Goal: Use online tool/utility: Utilize a website feature to perform a specific function

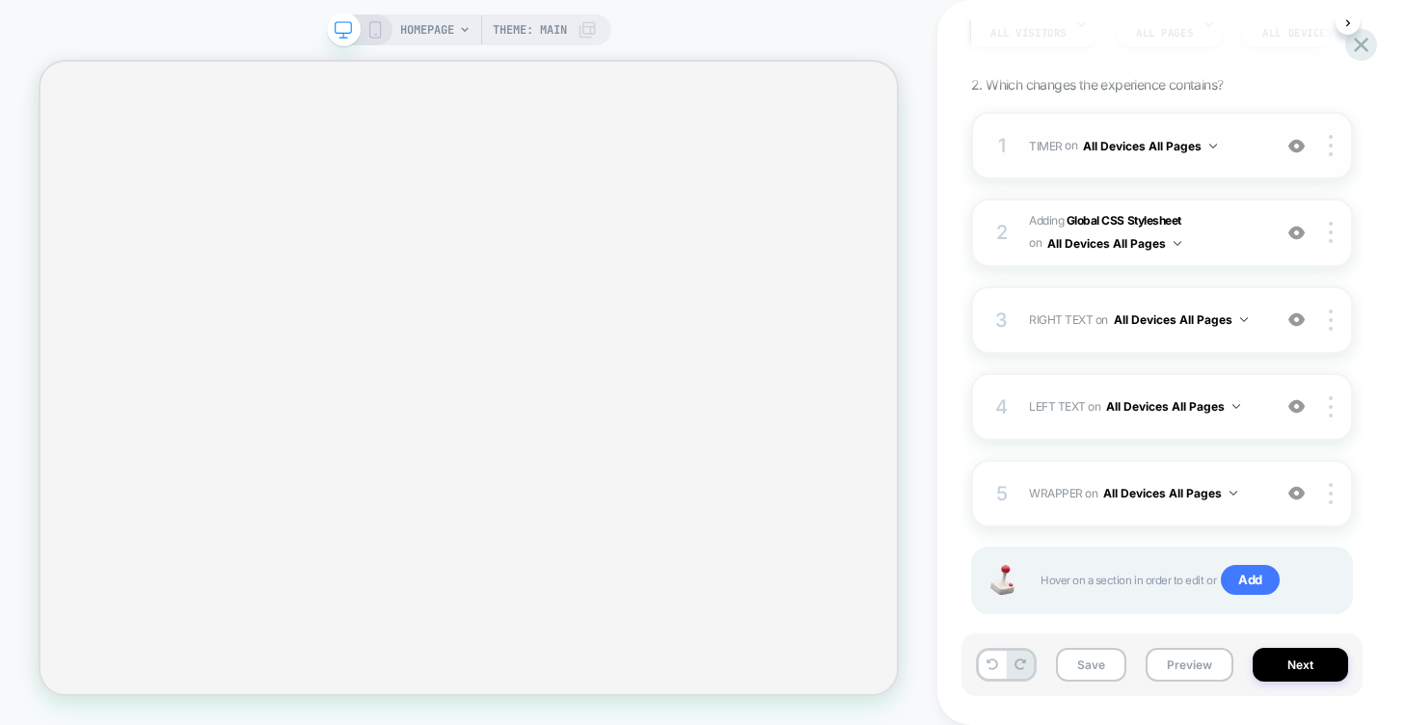
scroll to position [281, 0]
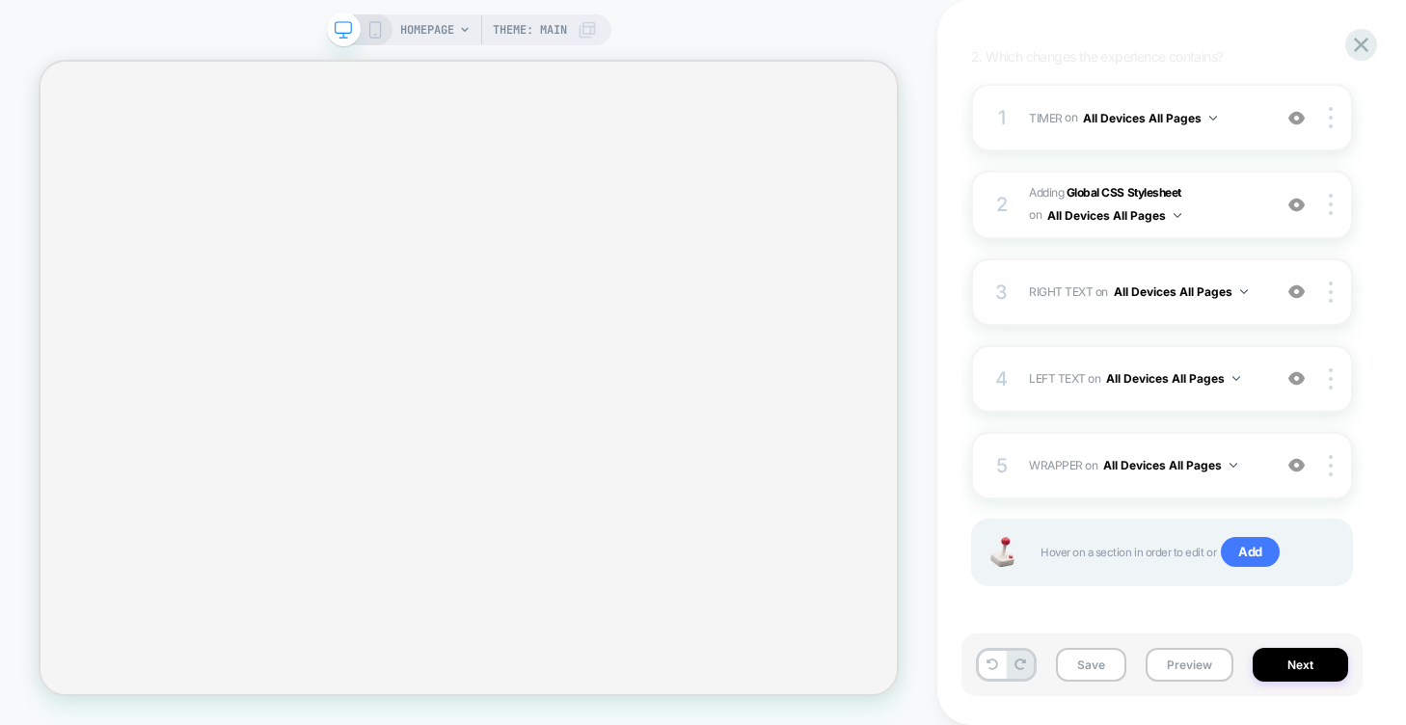
click at [1224, 297] on button "All Devices All Pages" at bounding box center [1181, 292] width 134 height 24
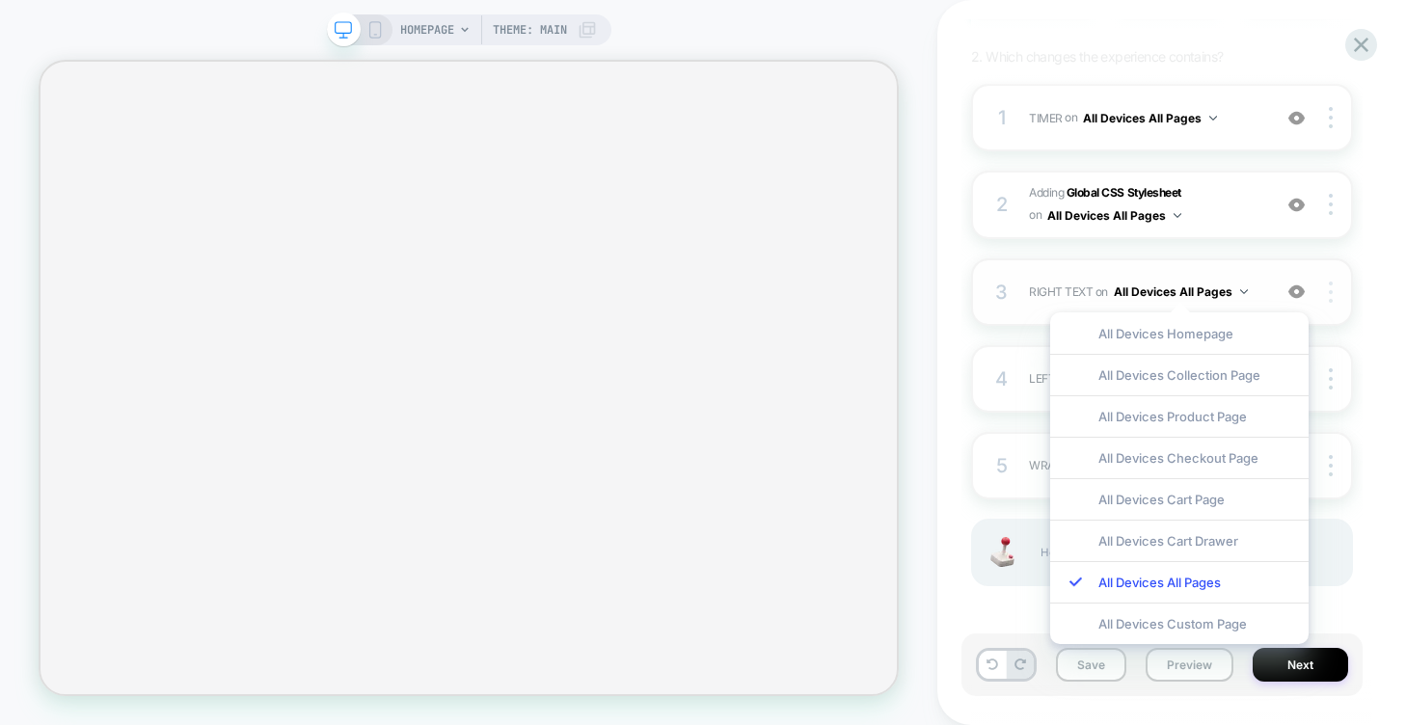
click at [1345, 287] on div at bounding box center [1333, 292] width 37 height 21
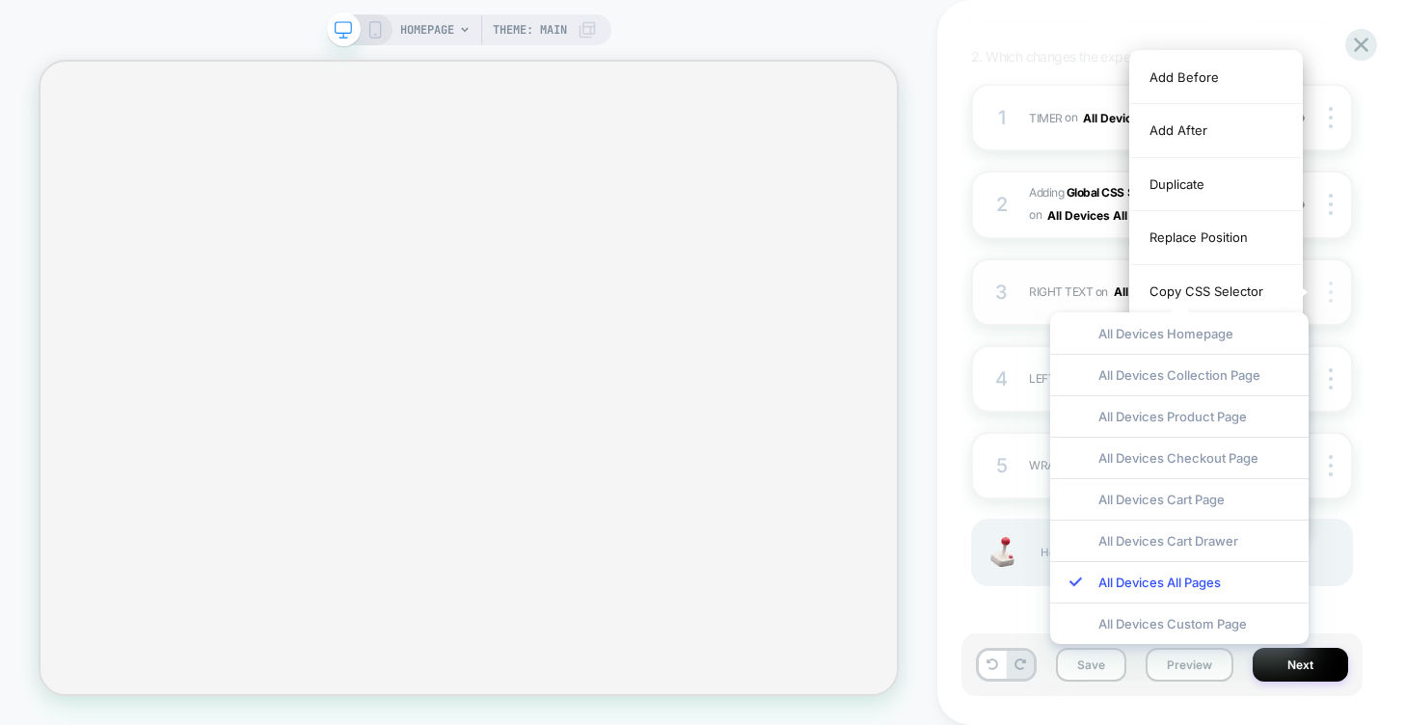
click at [1335, 287] on div at bounding box center [1333, 292] width 37 height 21
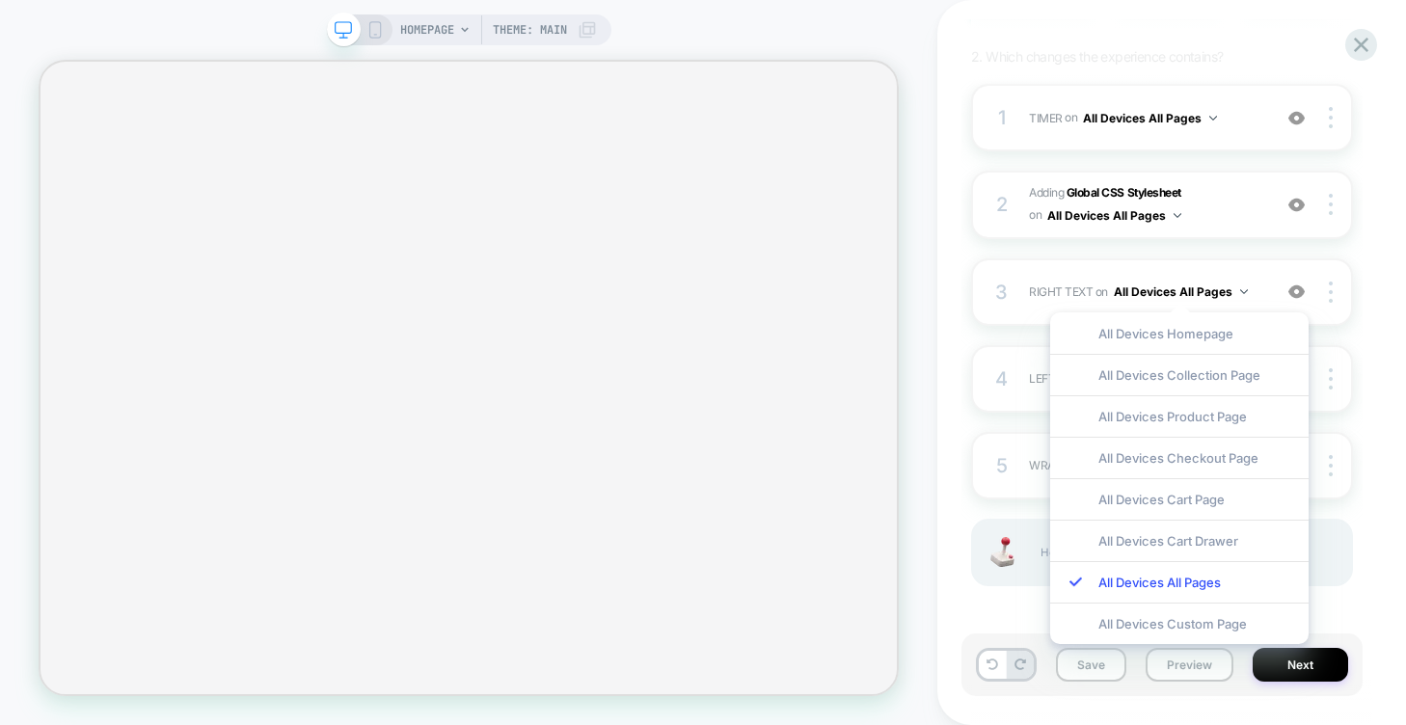
click at [1019, 297] on div "3 RIGHT TEXT Replacing Text WITH #_loomi_addon_1759177388575-right-text on All …" at bounding box center [1162, 291] width 382 height 67
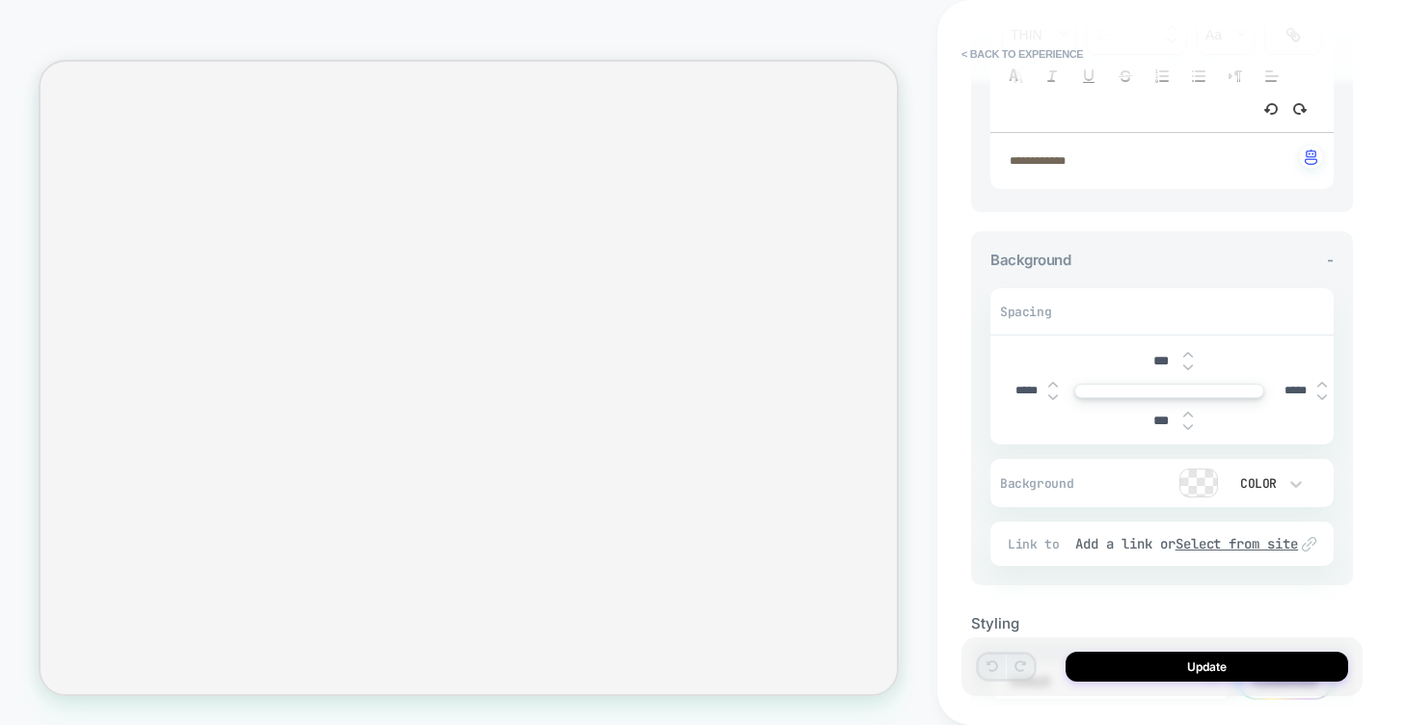
scroll to position [305, 0]
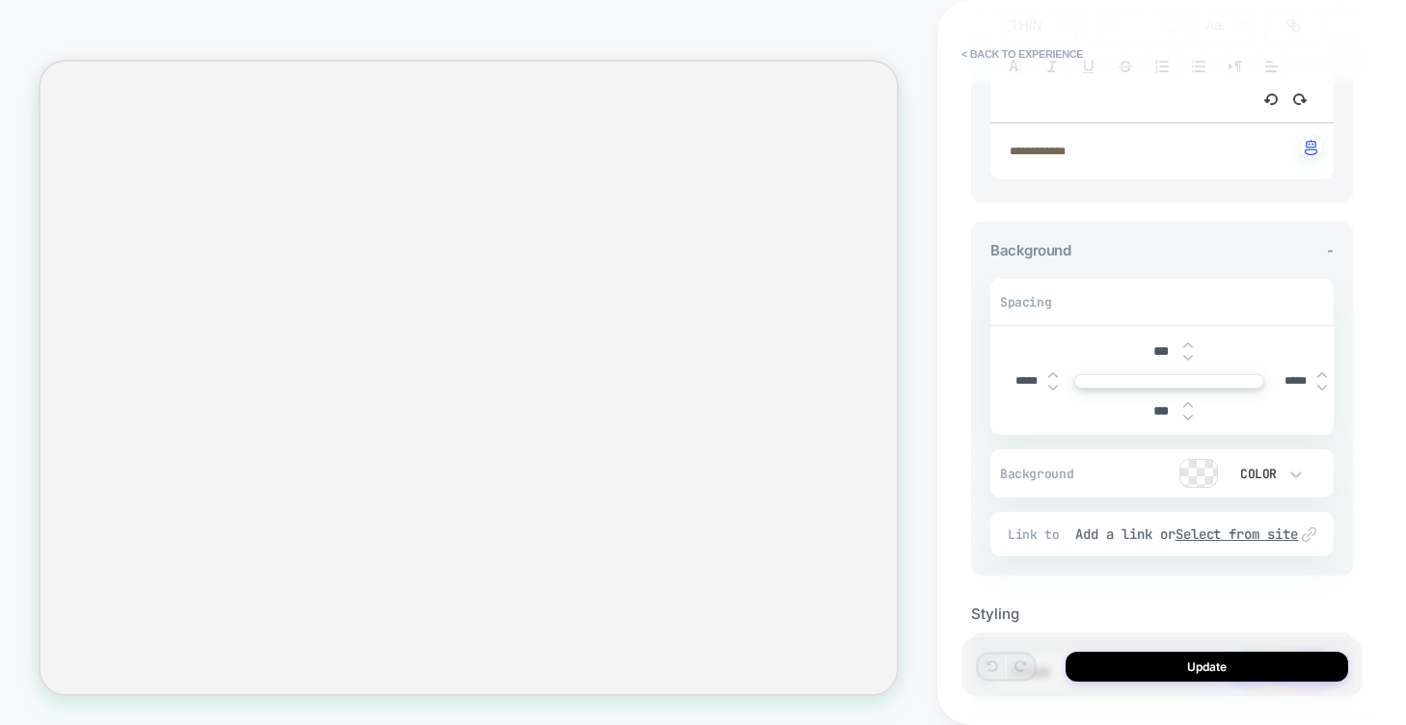
click at [1054, 371] on img at bounding box center [1053, 375] width 10 height 8
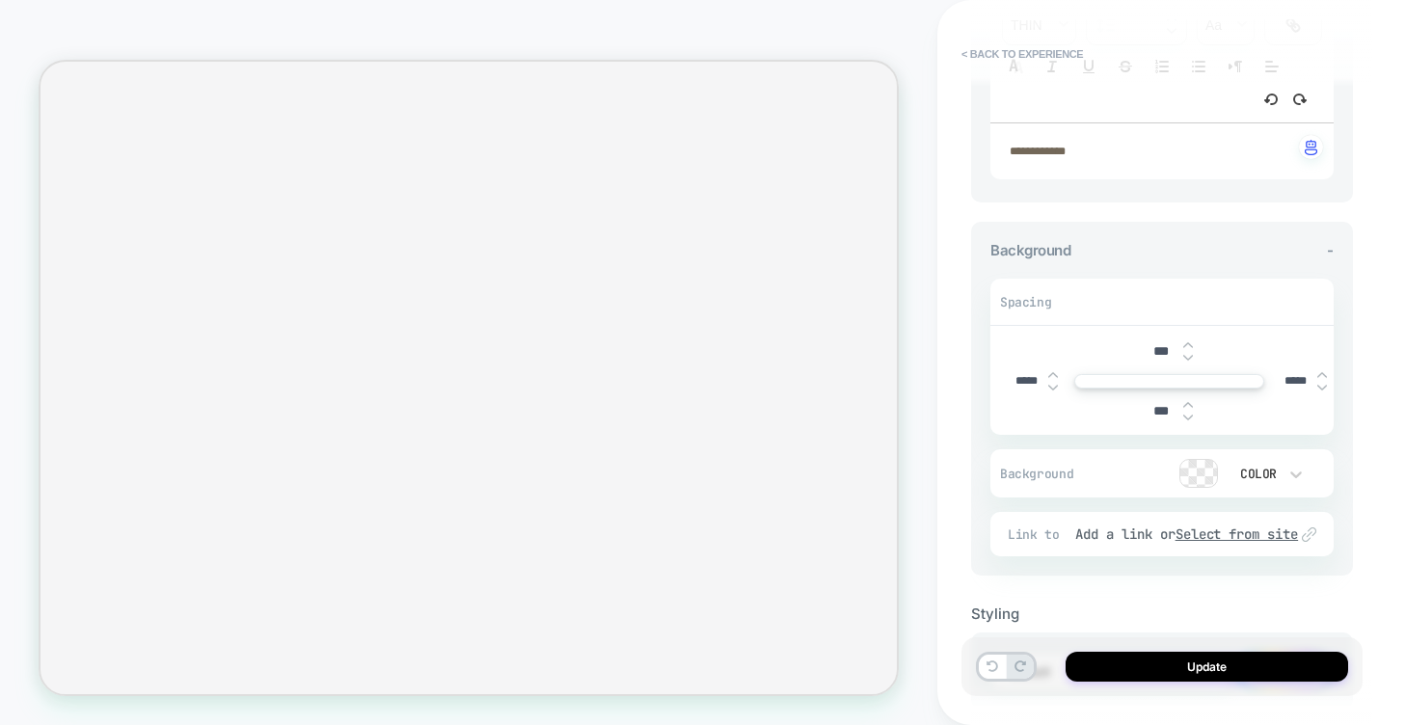
click at [1054, 371] on img at bounding box center [1053, 375] width 10 height 8
click at [1054, 391] on div "***" at bounding box center [1169, 411] width 329 height 40
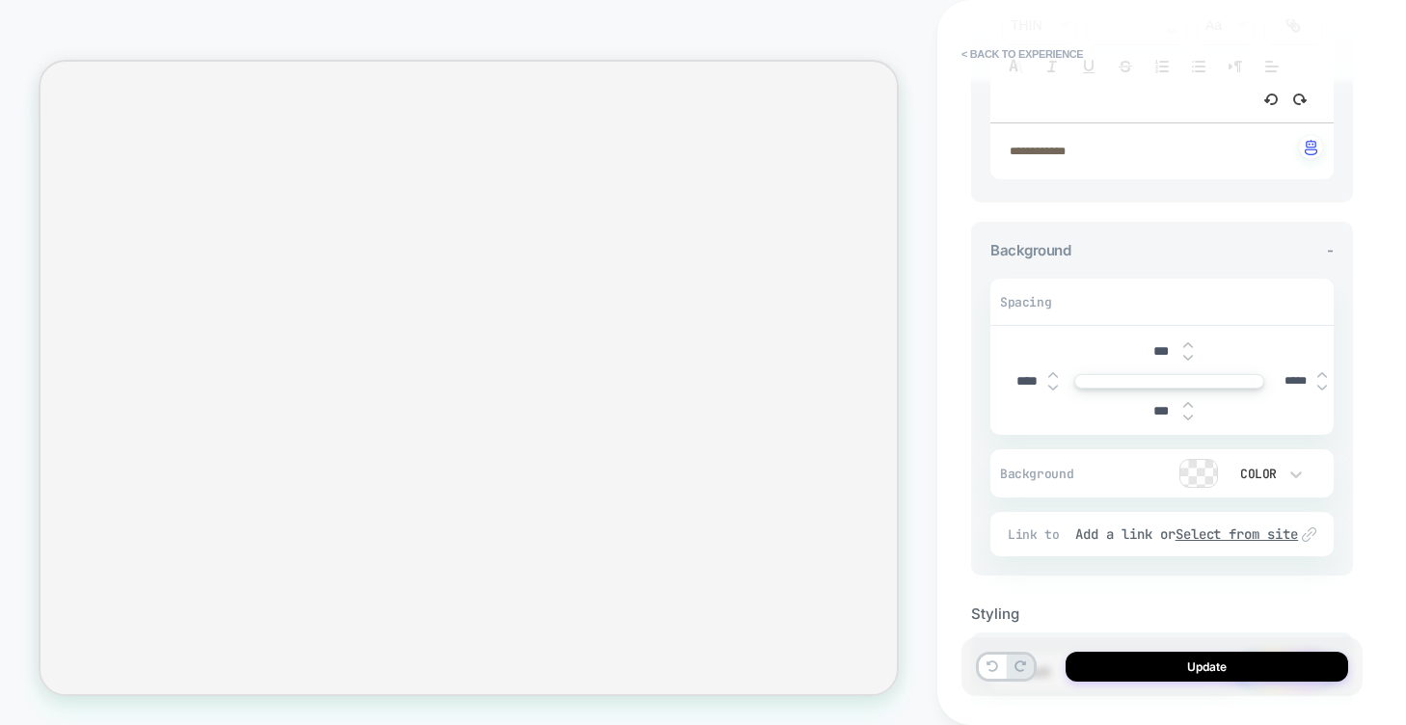
click at [1054, 391] on div "***" at bounding box center [1169, 411] width 329 height 40
click at [1054, 388] on img at bounding box center [1053, 388] width 10 height 8
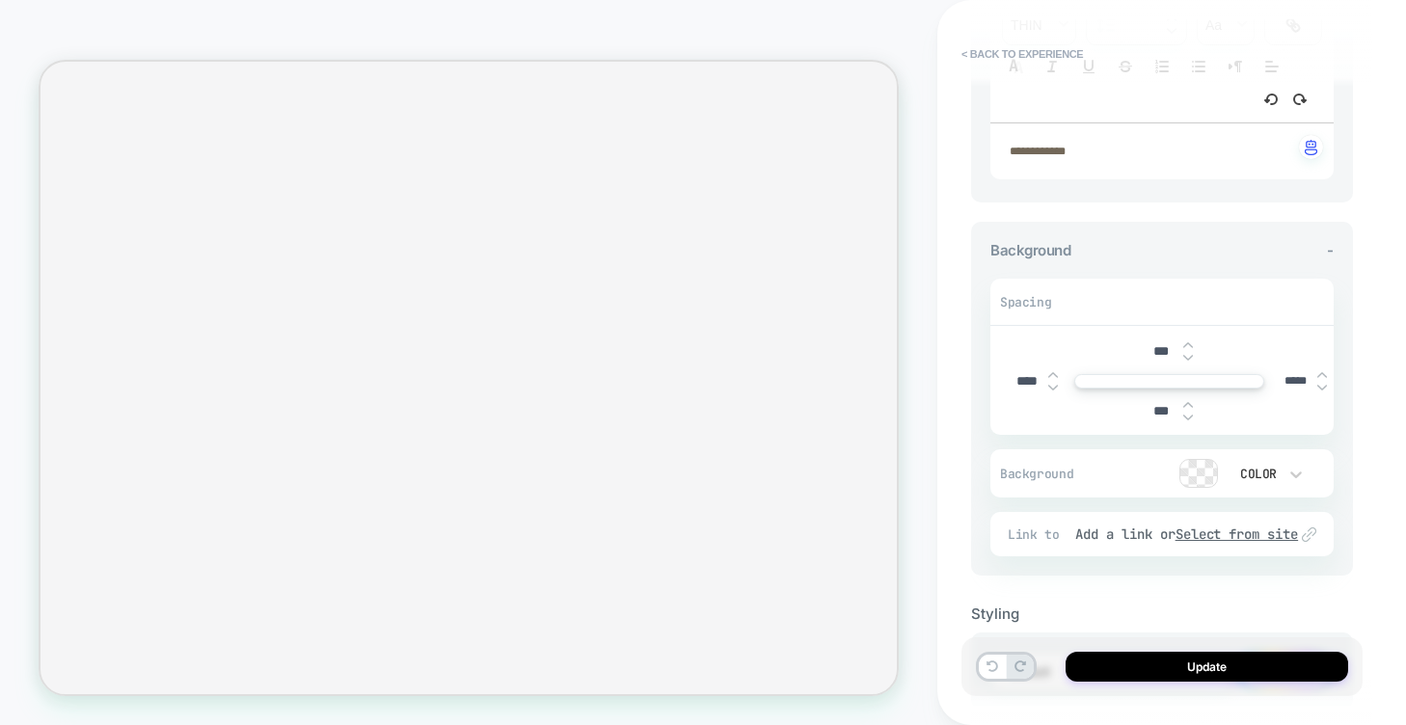
click at [1054, 388] on img at bounding box center [1053, 388] width 10 height 8
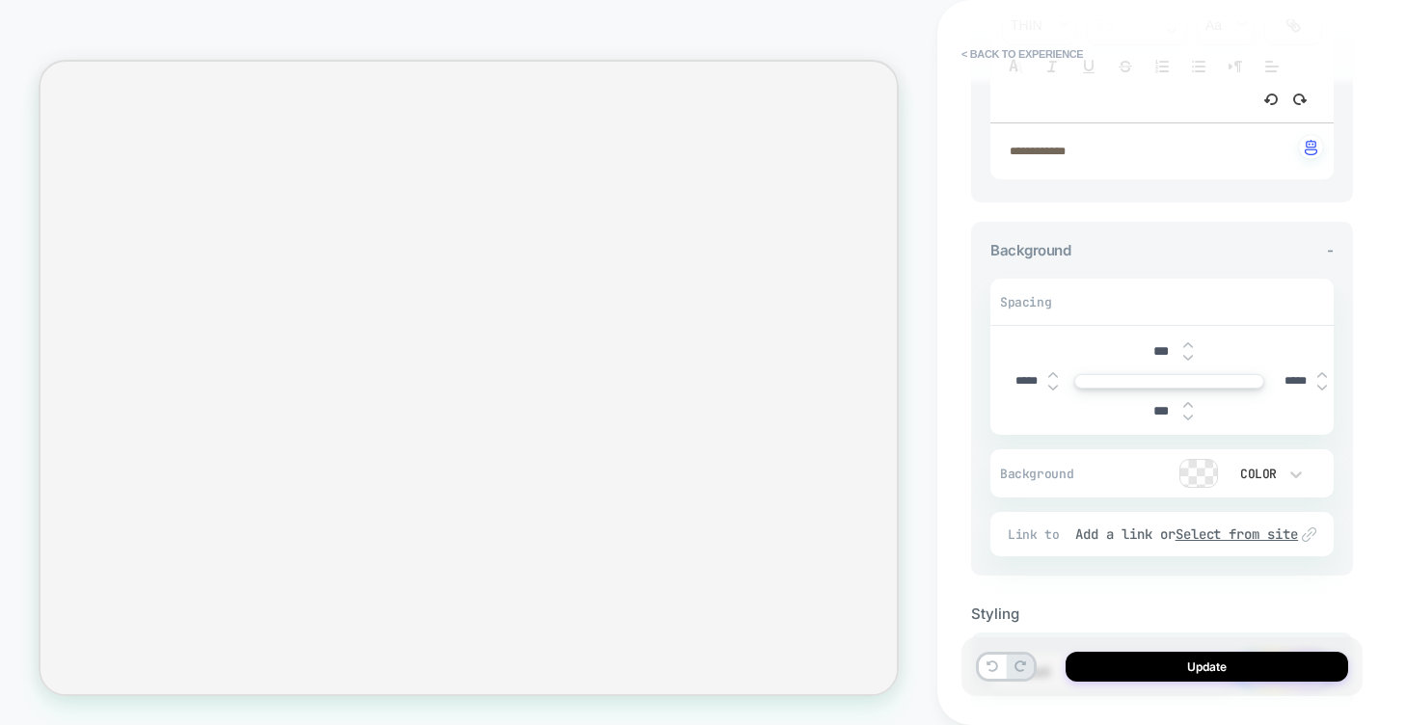
click at [1054, 388] on img at bounding box center [1053, 388] width 10 height 8
type input "*****"
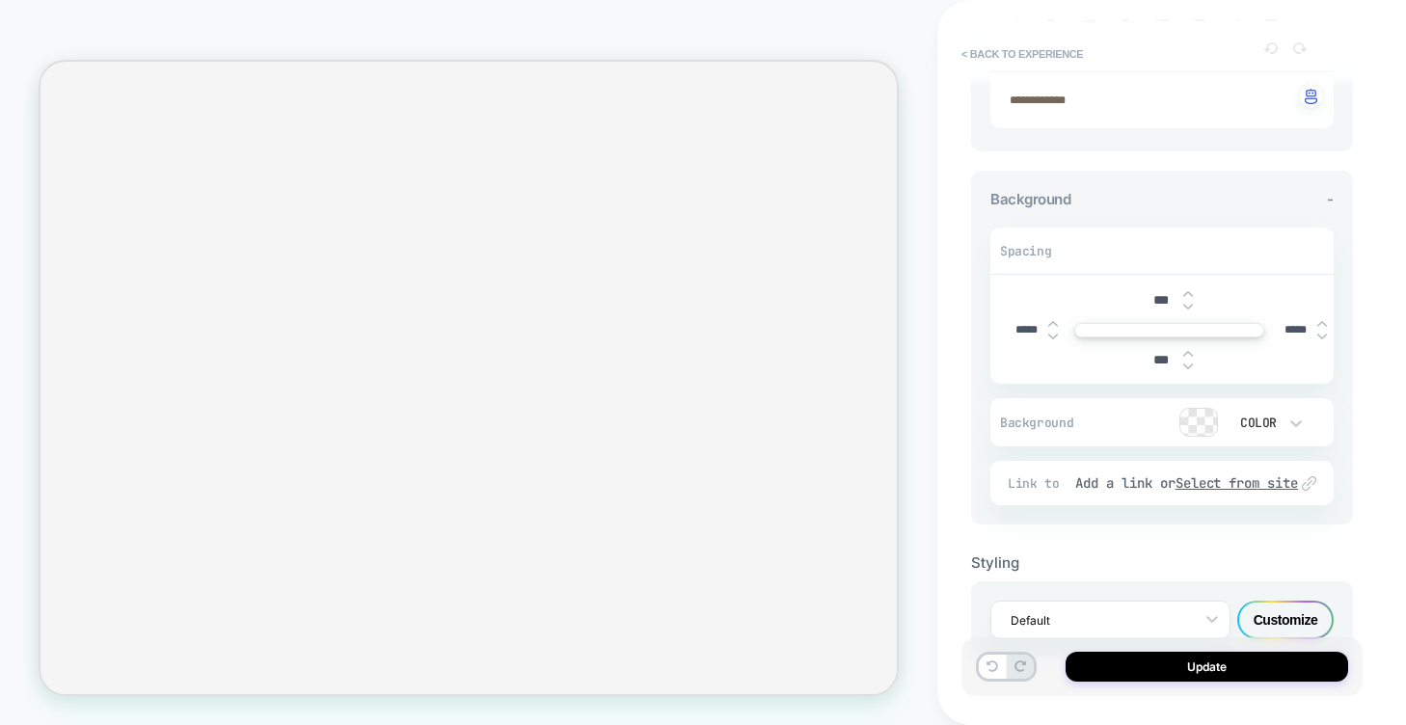
scroll to position [412, 0]
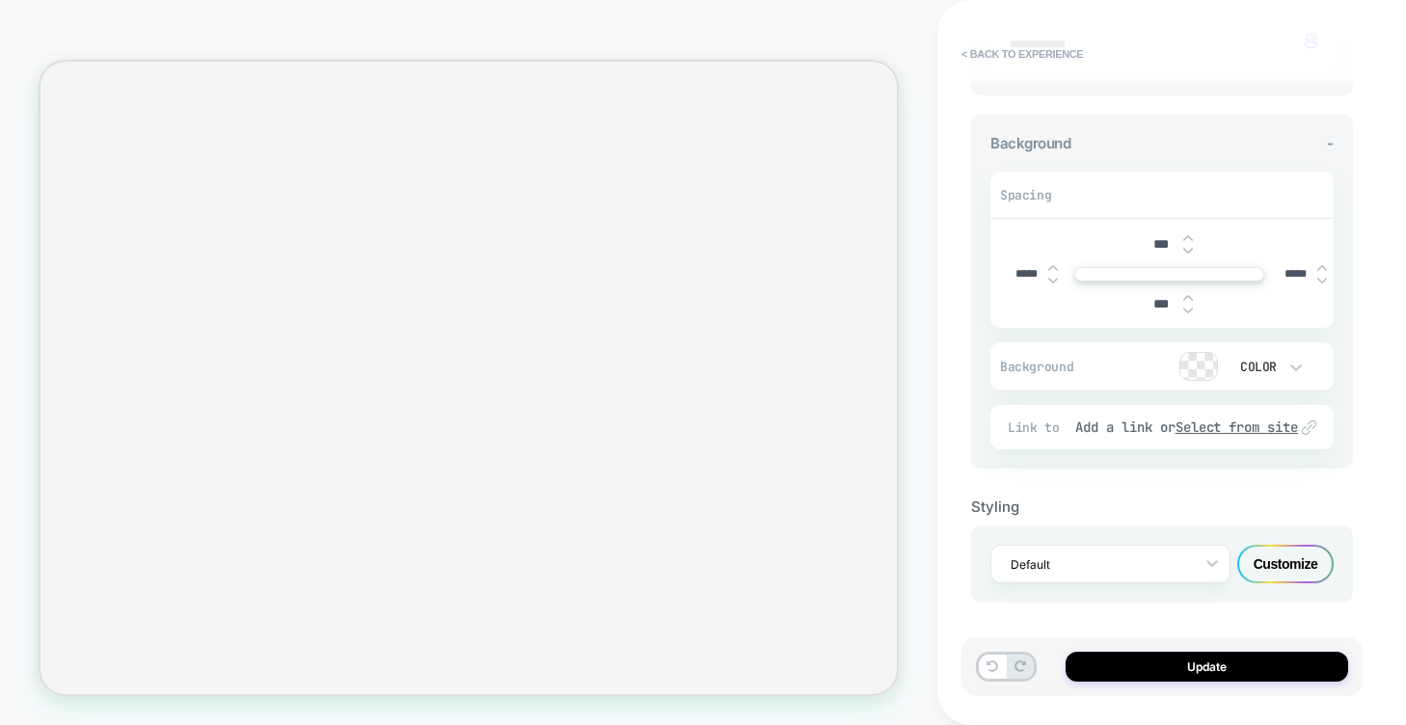
click at [1087, 521] on div "Styling Default Customize" at bounding box center [1162, 536] width 382 height 134
click at [1087, 545] on div "Default" at bounding box center [1110, 564] width 240 height 39
click at [1090, 555] on div at bounding box center [1097, 564] width 175 height 18
click at [1288, 463] on div "Background - Spacing *** ***** ***** *** Background Color Link to Add a link or…" at bounding box center [1162, 292] width 382 height 354
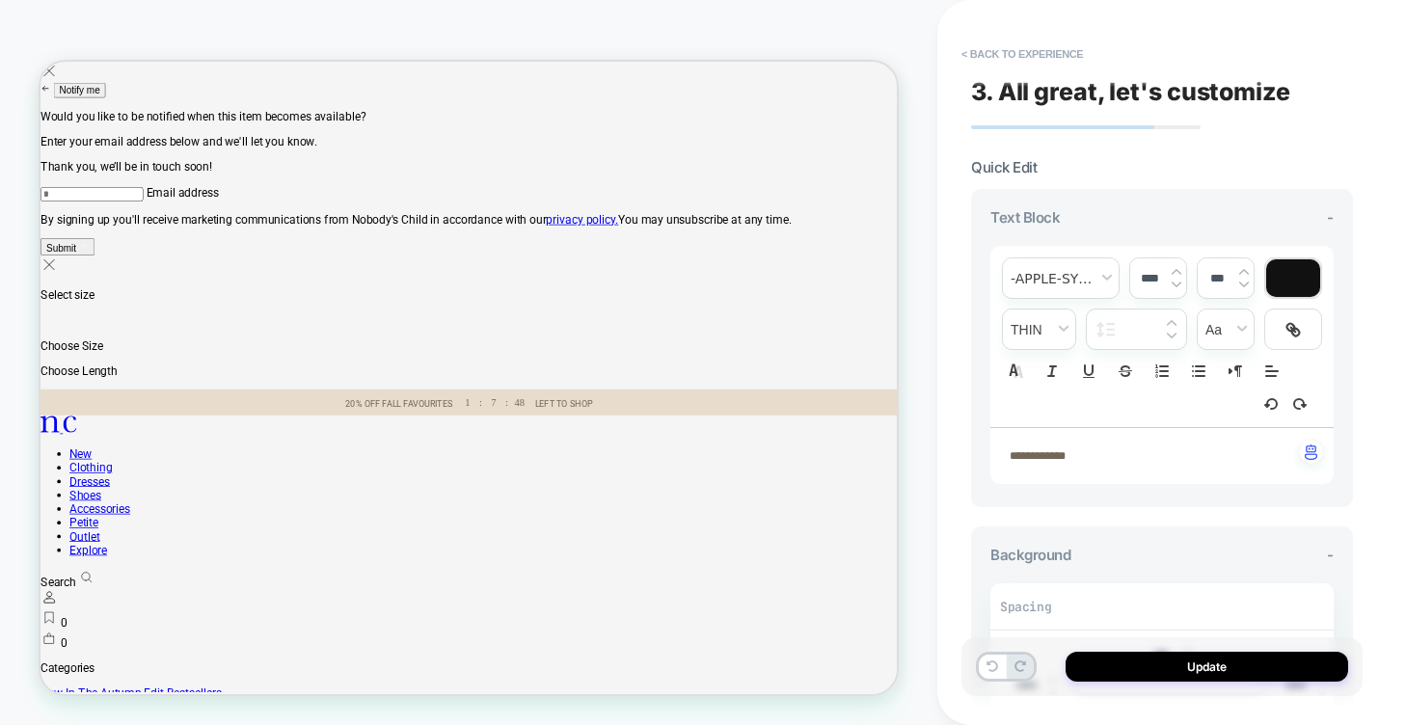
scroll to position [0, 0]
click at [1059, 58] on button "< Back to experience" at bounding box center [1022, 54] width 141 height 31
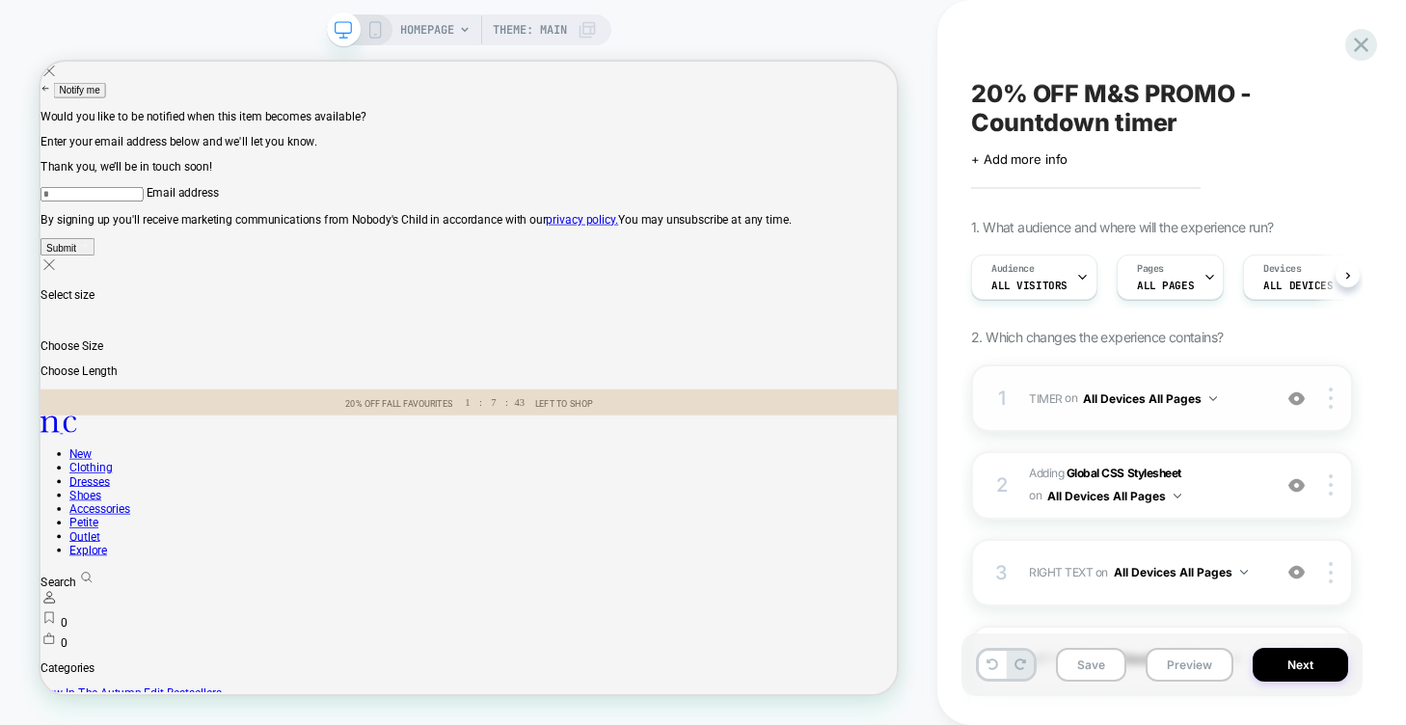
scroll to position [284, 0]
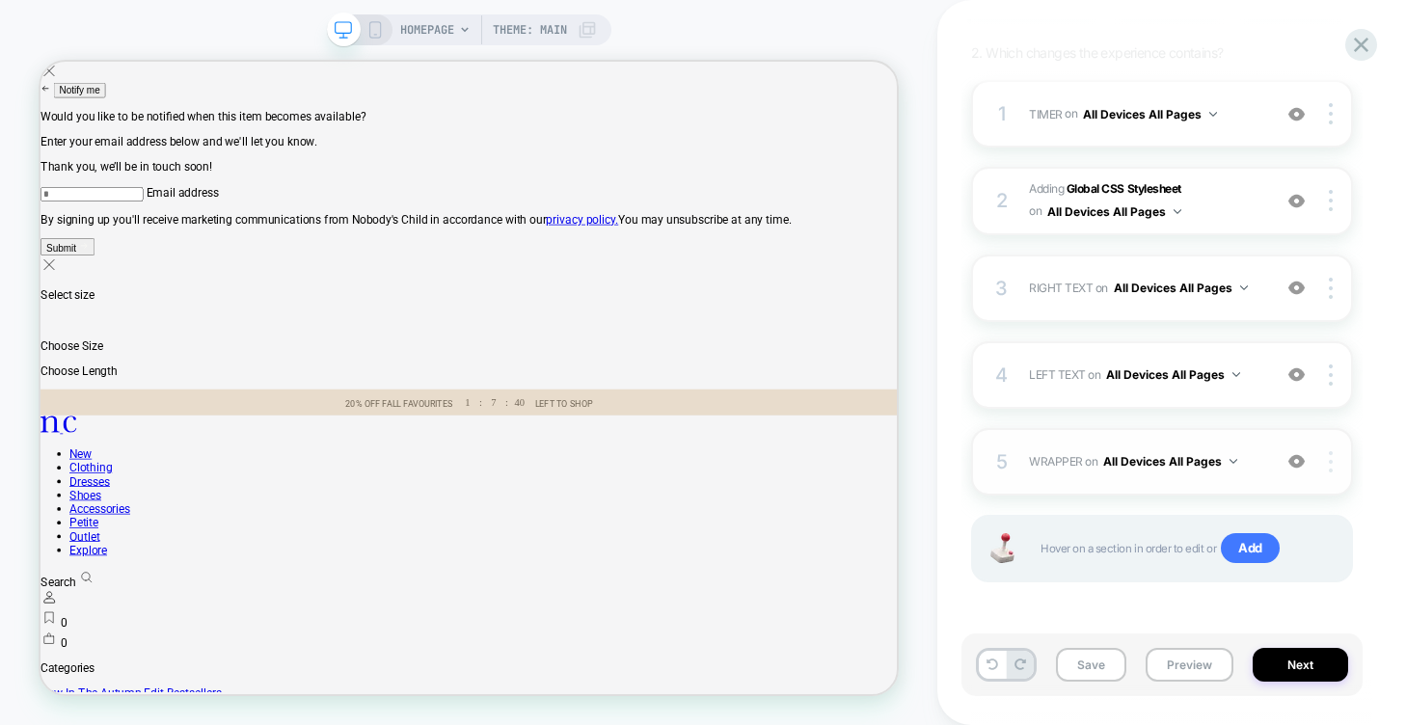
click at [1332, 462] on div at bounding box center [1333, 461] width 37 height 21
click at [1072, 469] on span "WRAPPER Adding Code Block BEFORE #header>* on All Devices All Pages" at bounding box center [1145, 461] width 232 height 24
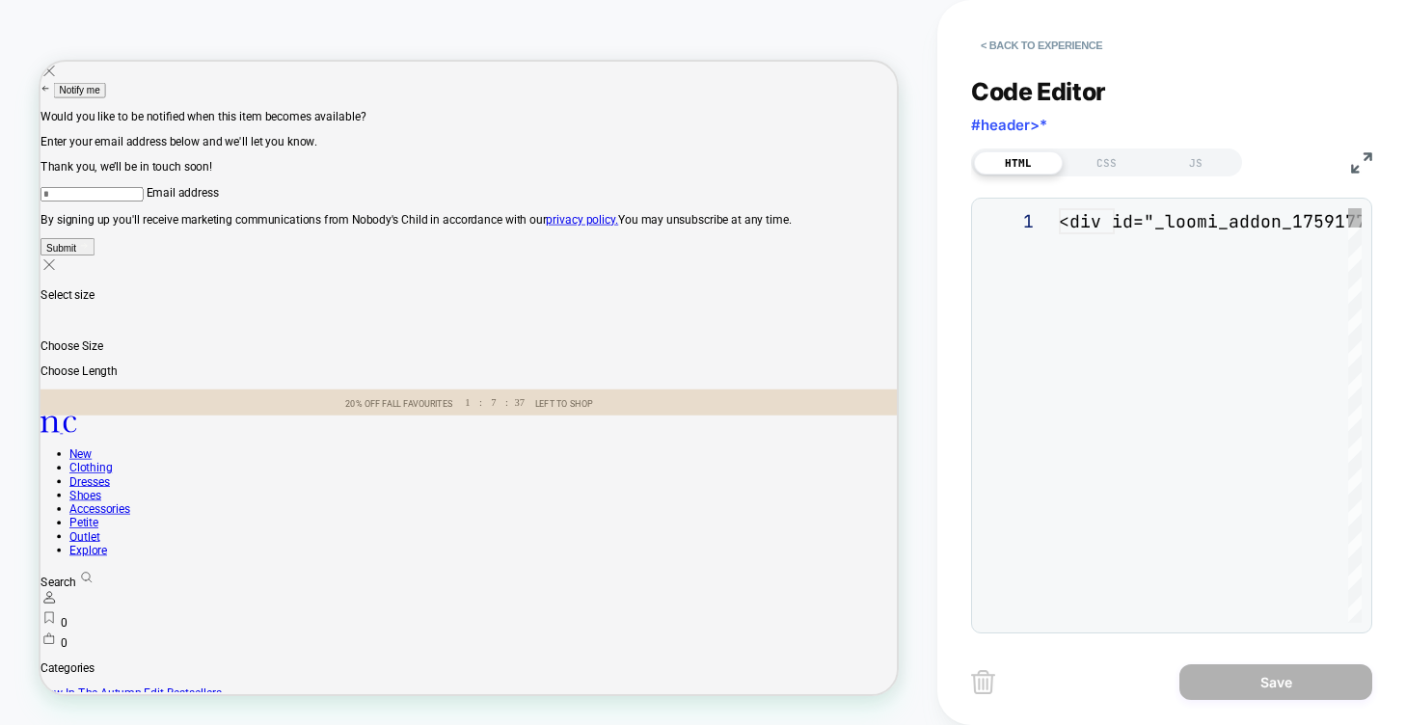
scroll to position [130, 0]
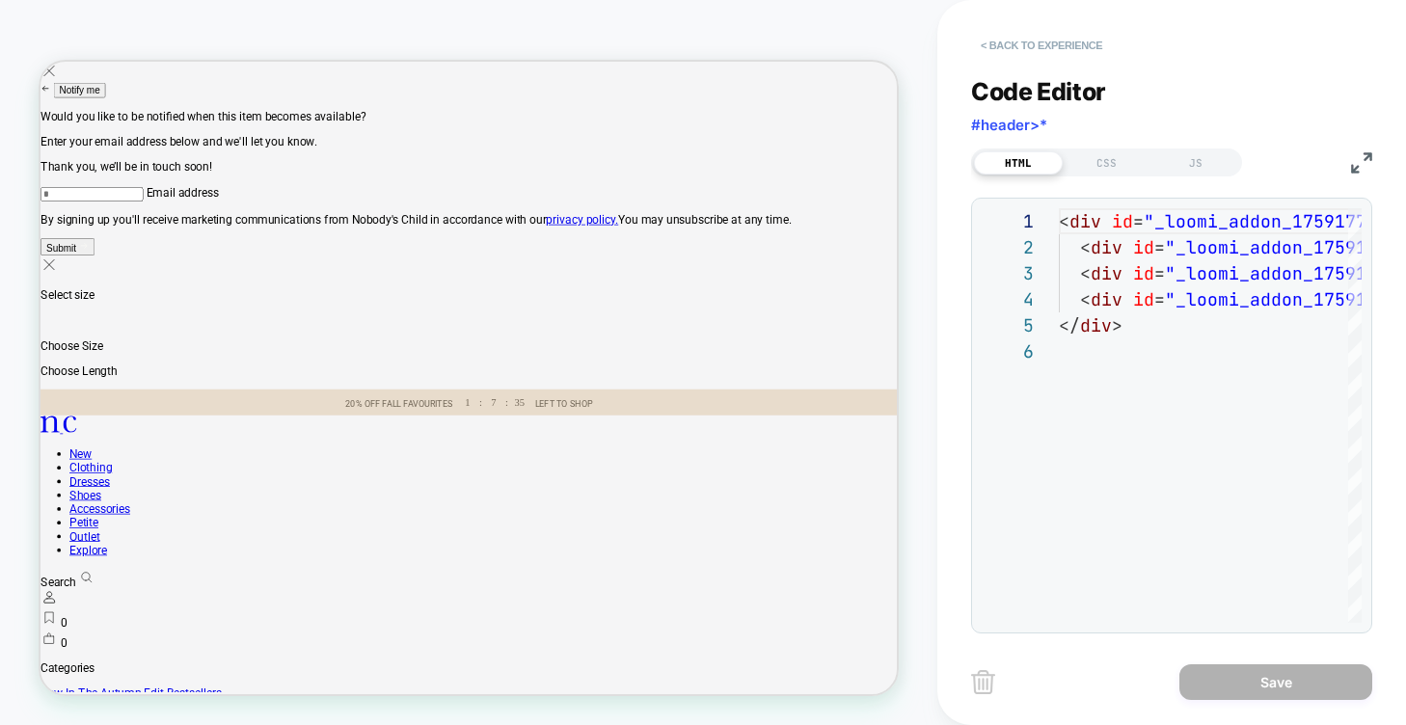
click at [993, 48] on button "< Back to experience" at bounding box center [1041, 45] width 141 height 31
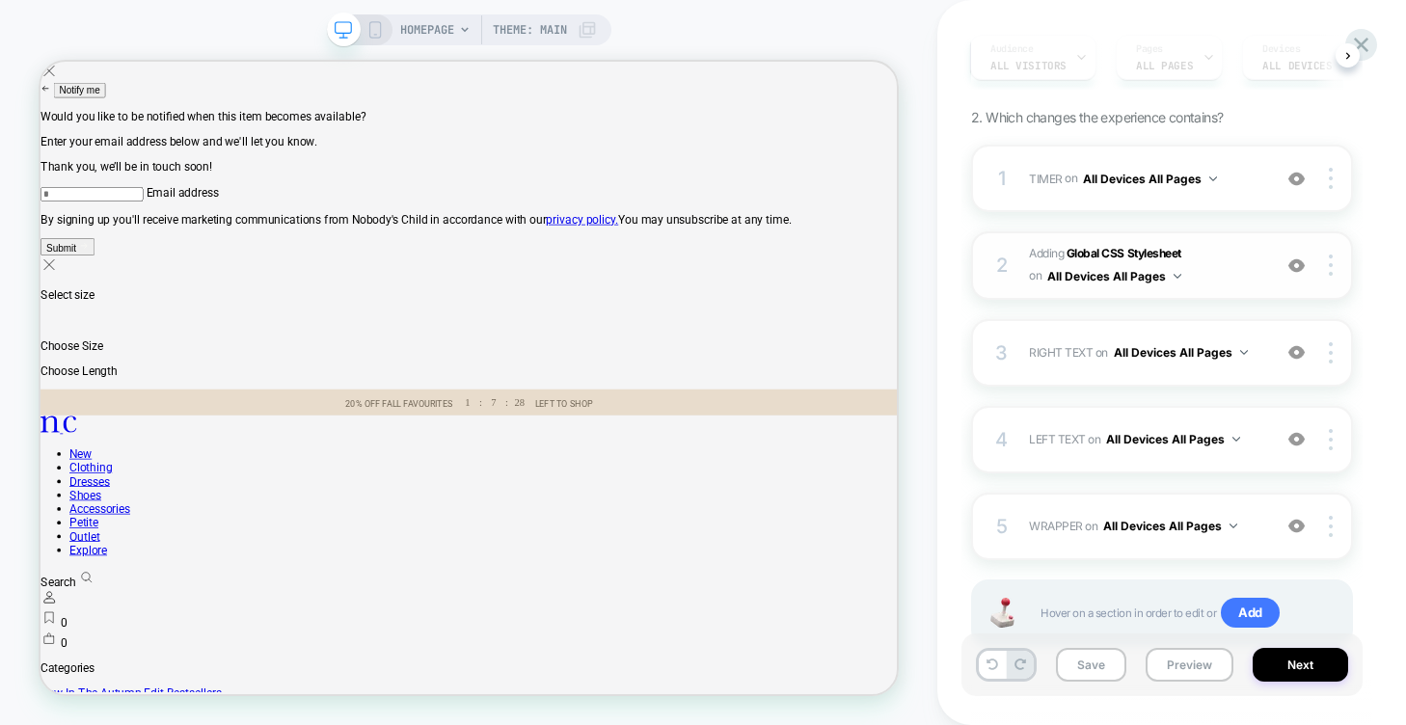
scroll to position [284, 0]
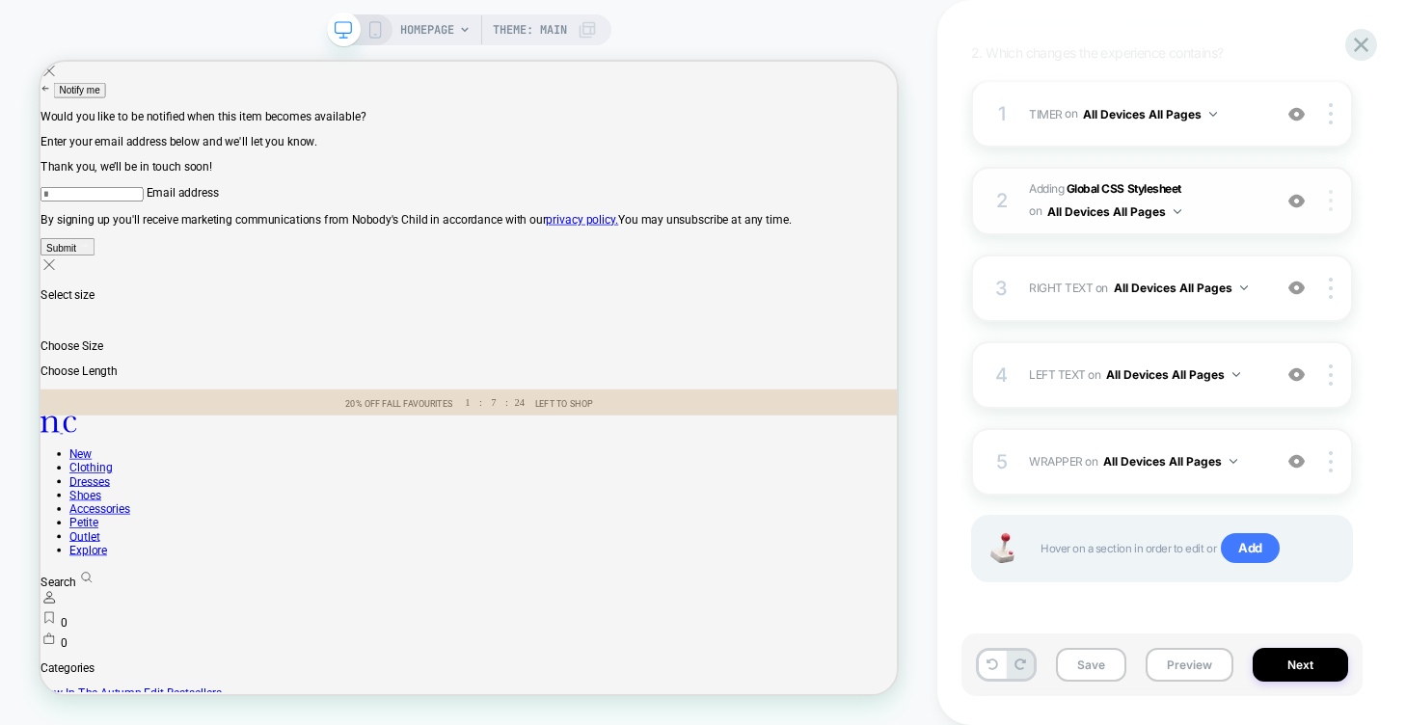
click at [1327, 202] on div at bounding box center [1333, 200] width 37 height 21
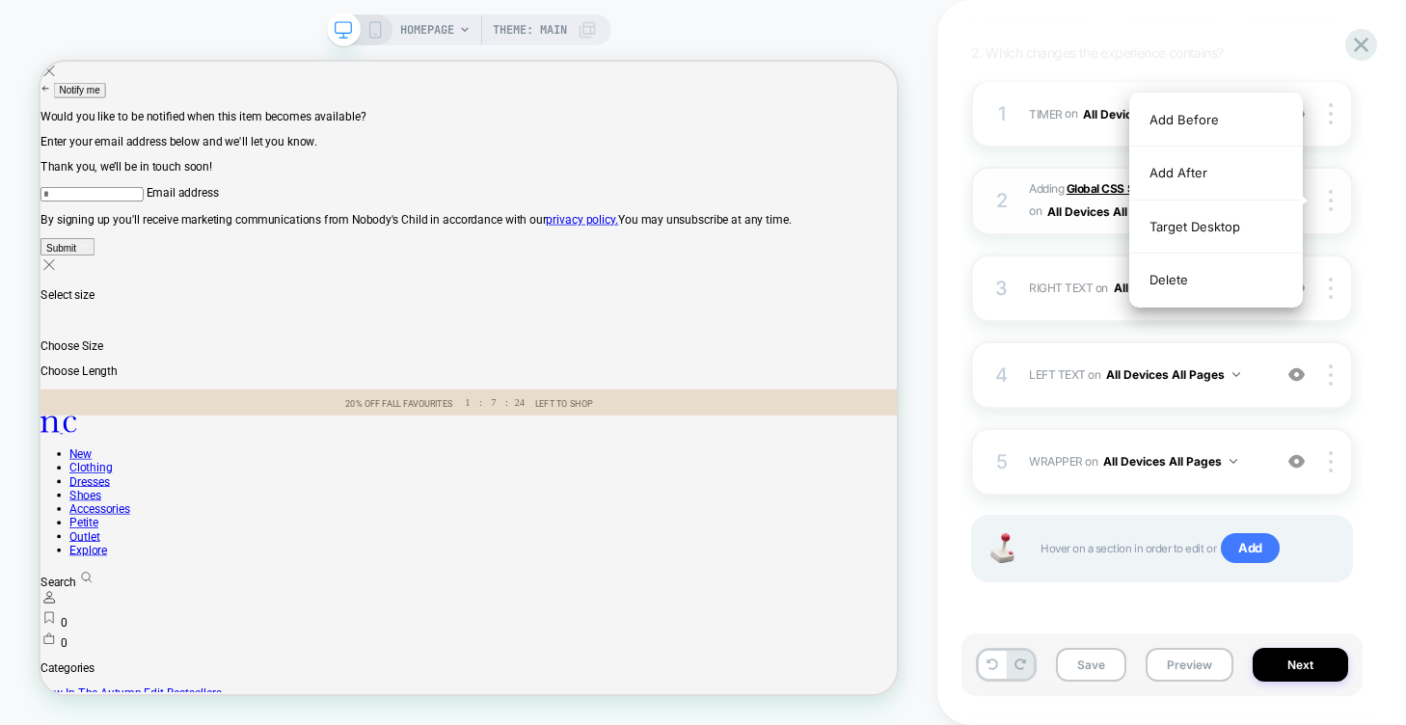
click at [1083, 188] on b "Global CSS Stylesheet" at bounding box center [1123, 188] width 115 height 14
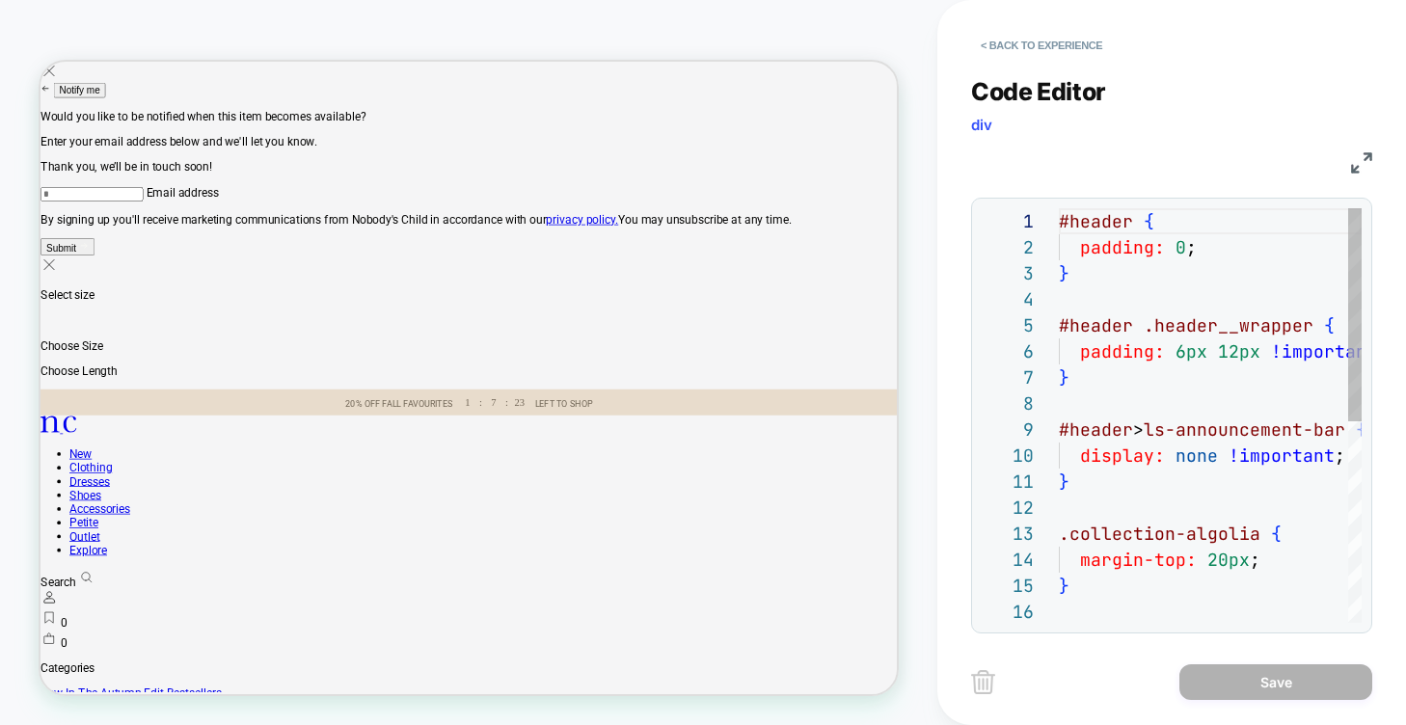
scroll to position [260, 0]
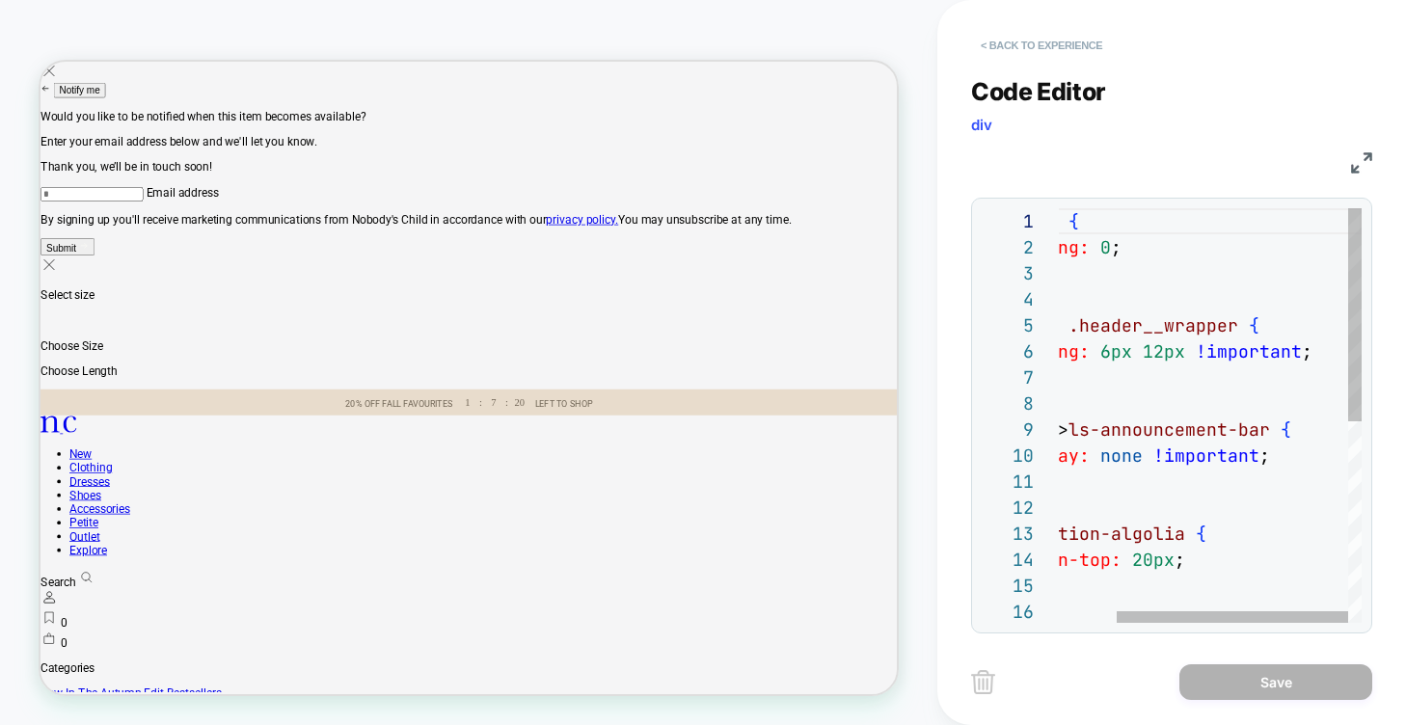
click at [1028, 42] on button "< Back to experience" at bounding box center [1041, 45] width 141 height 31
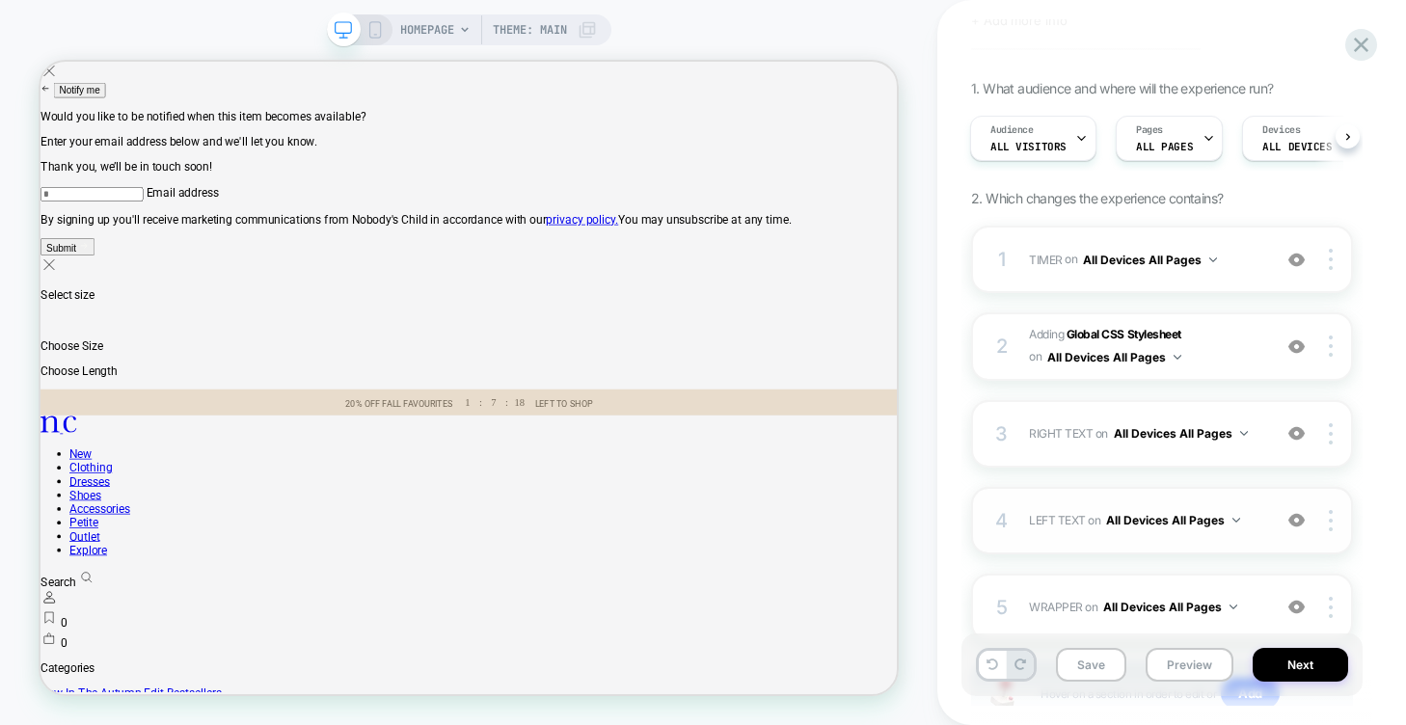
scroll to position [244, 0]
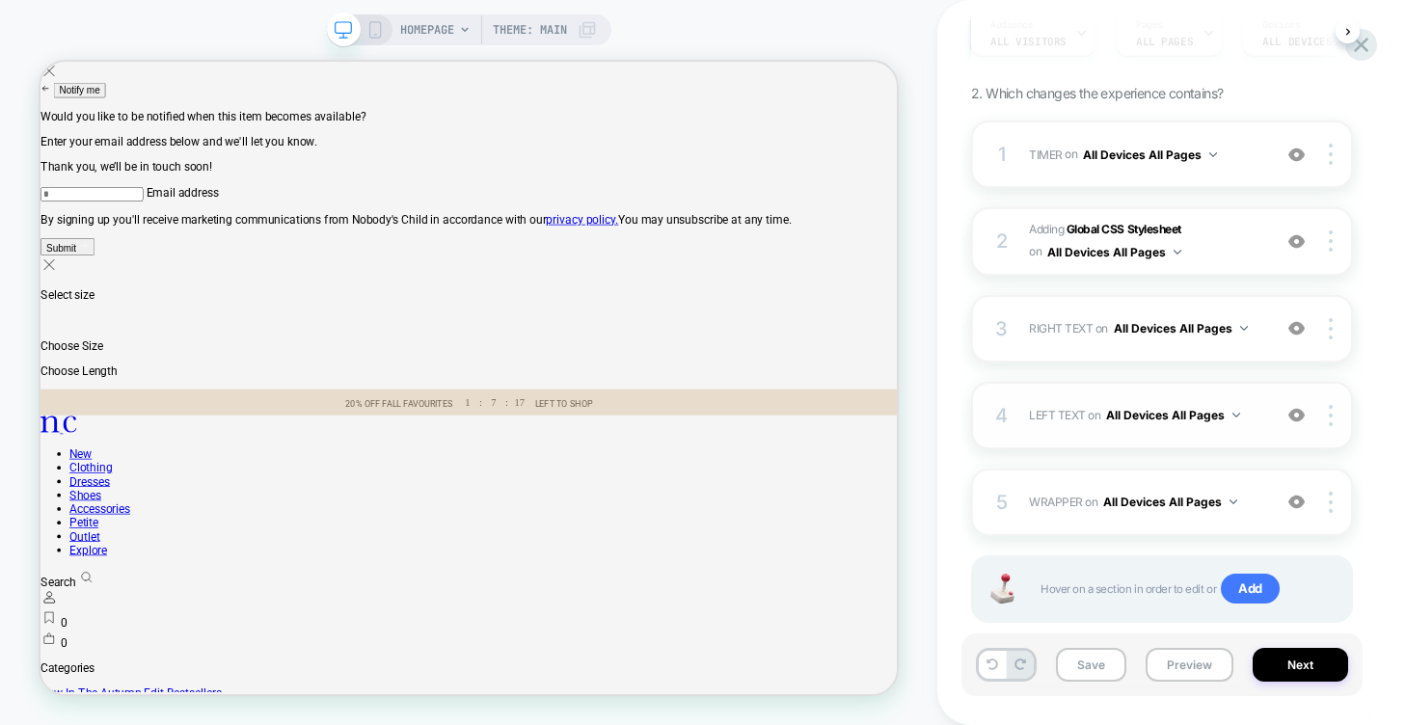
click at [1160, 414] on button "All Devices All Pages" at bounding box center [1173, 415] width 134 height 24
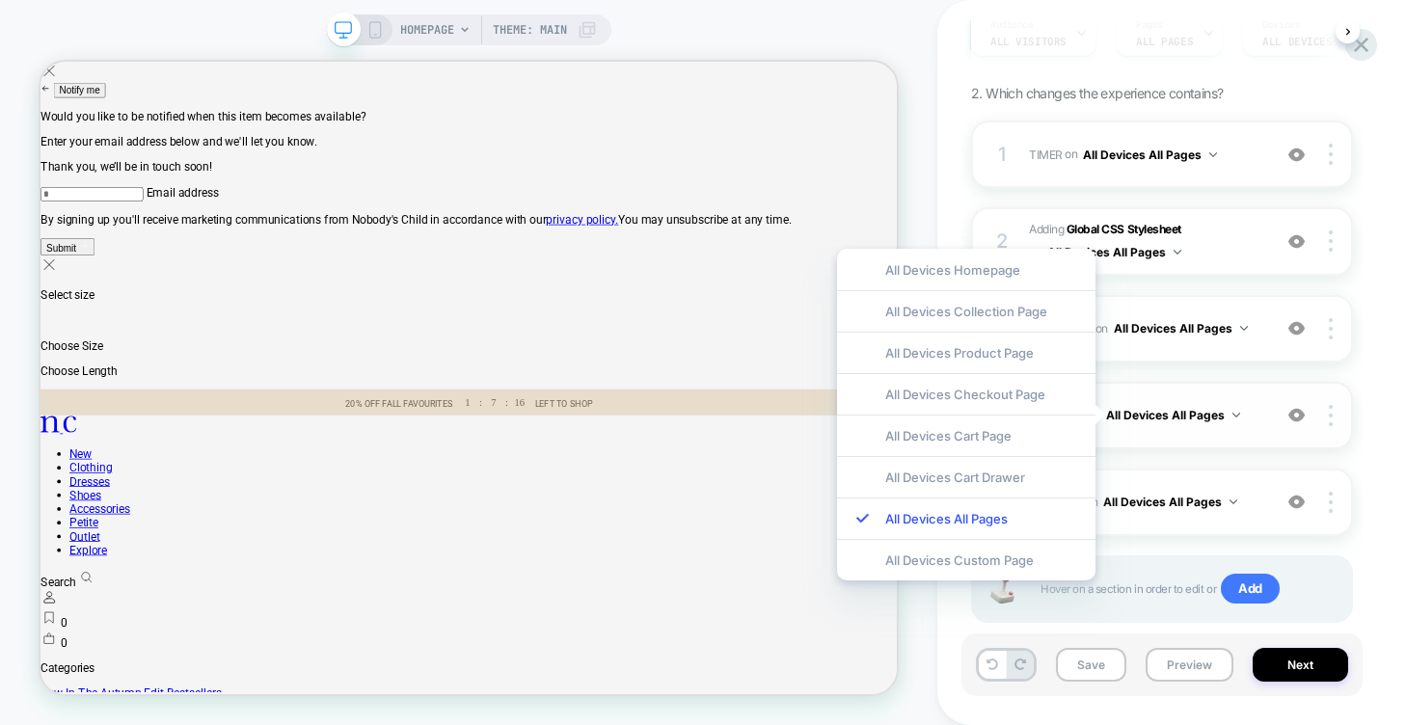
click at [1158, 387] on div "4 LEFT TEXT Replacing Text WITH #_loomi_addon_1759177388575-left-text on All De…" at bounding box center [1162, 415] width 382 height 67
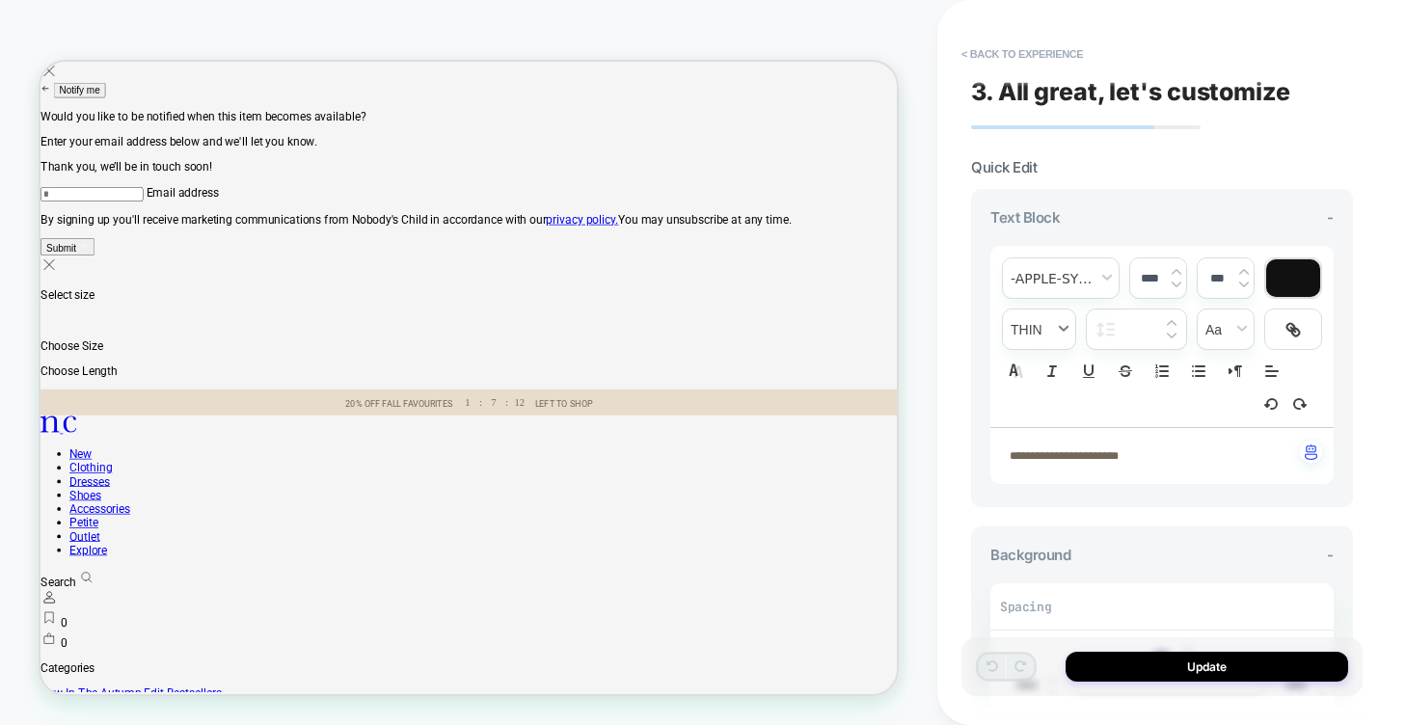
click at [1063, 317] on span "fontWeight" at bounding box center [1039, 329] width 72 height 40
click at [1149, 202] on div "**********" at bounding box center [1162, 348] width 382 height 318
click at [1024, 56] on button "< Back to experience" at bounding box center [1022, 54] width 141 height 31
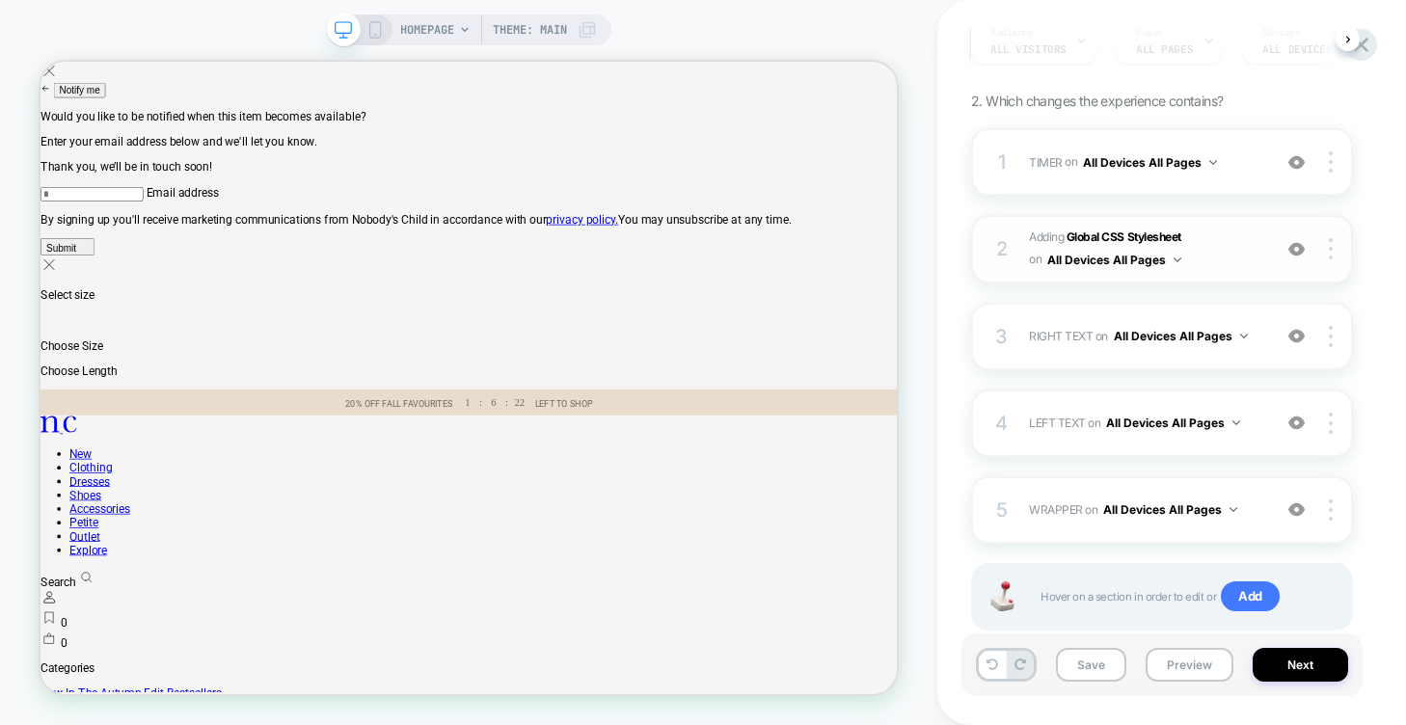
scroll to position [284, 0]
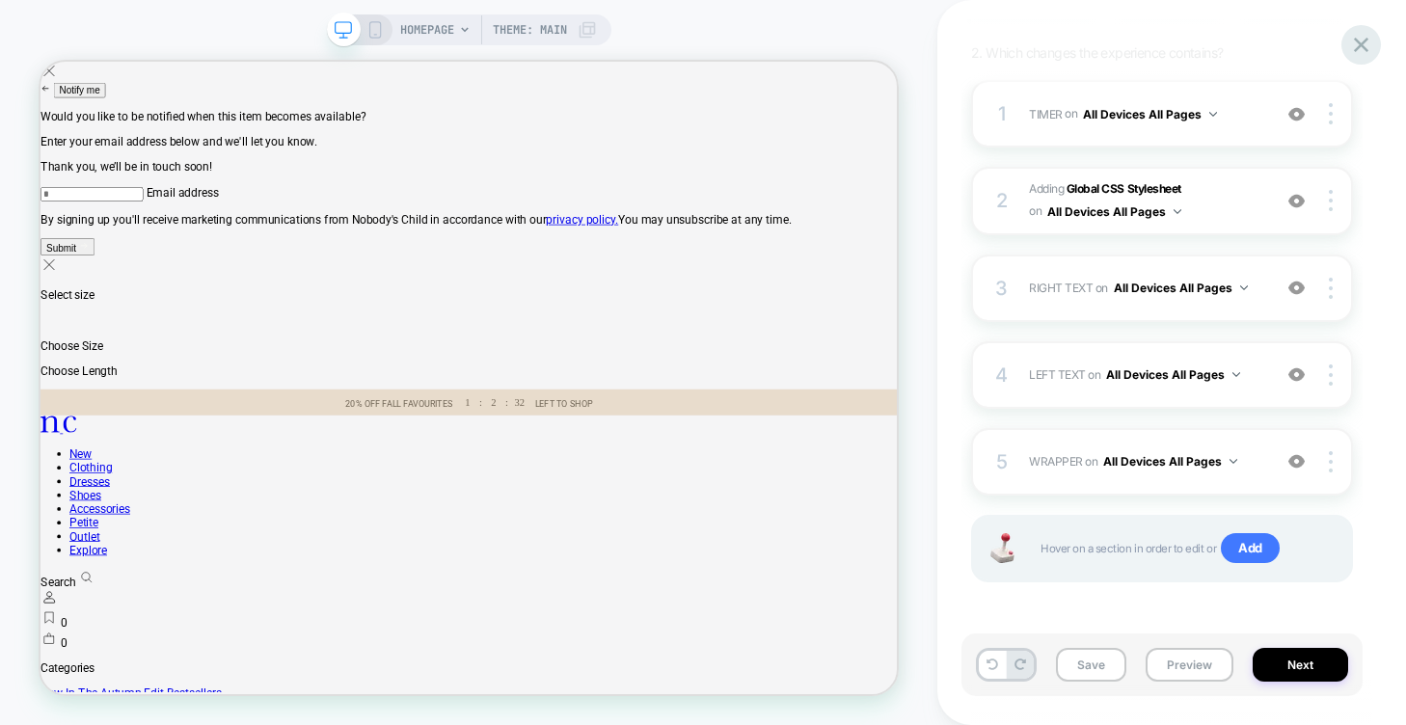
click at [1361, 46] on icon at bounding box center [1361, 45] width 14 height 14
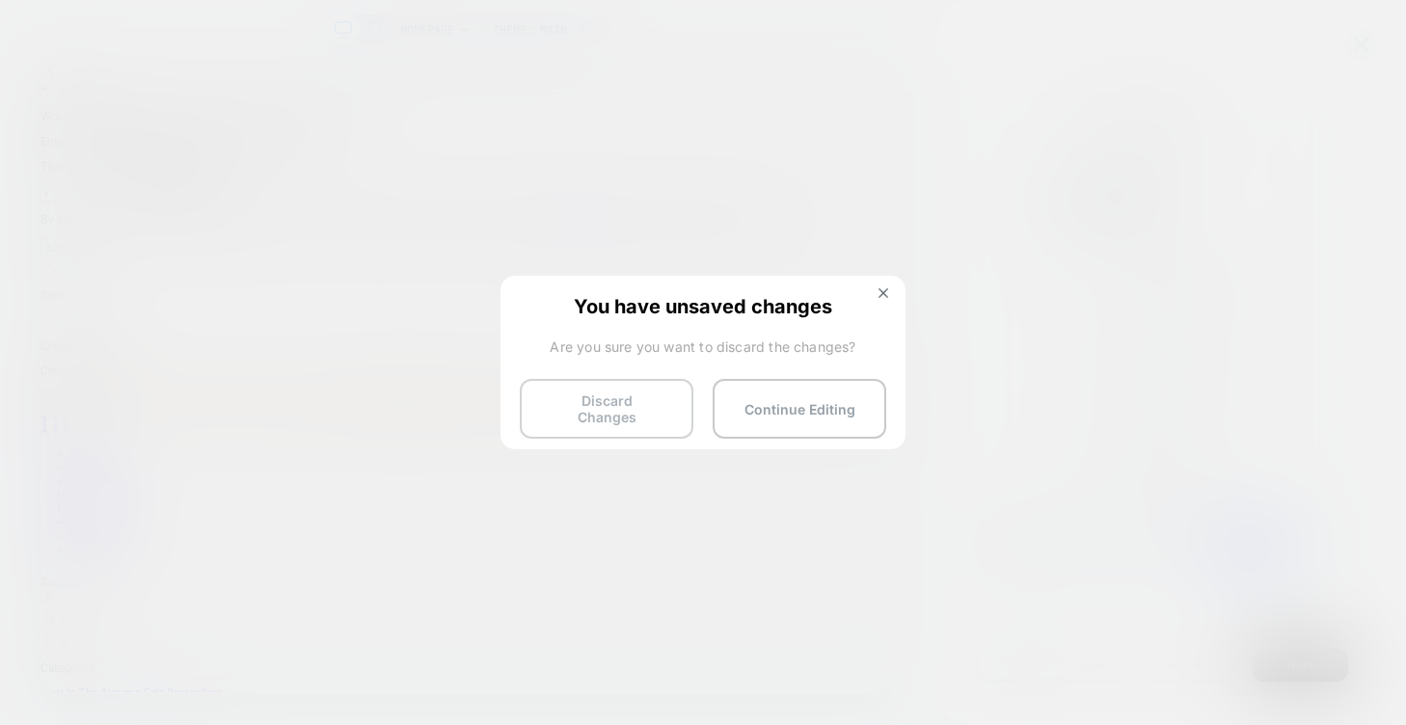
click at [646, 407] on button "Discard Changes" at bounding box center [607, 409] width 174 height 60
